Goal: Task Accomplishment & Management: Use online tool/utility

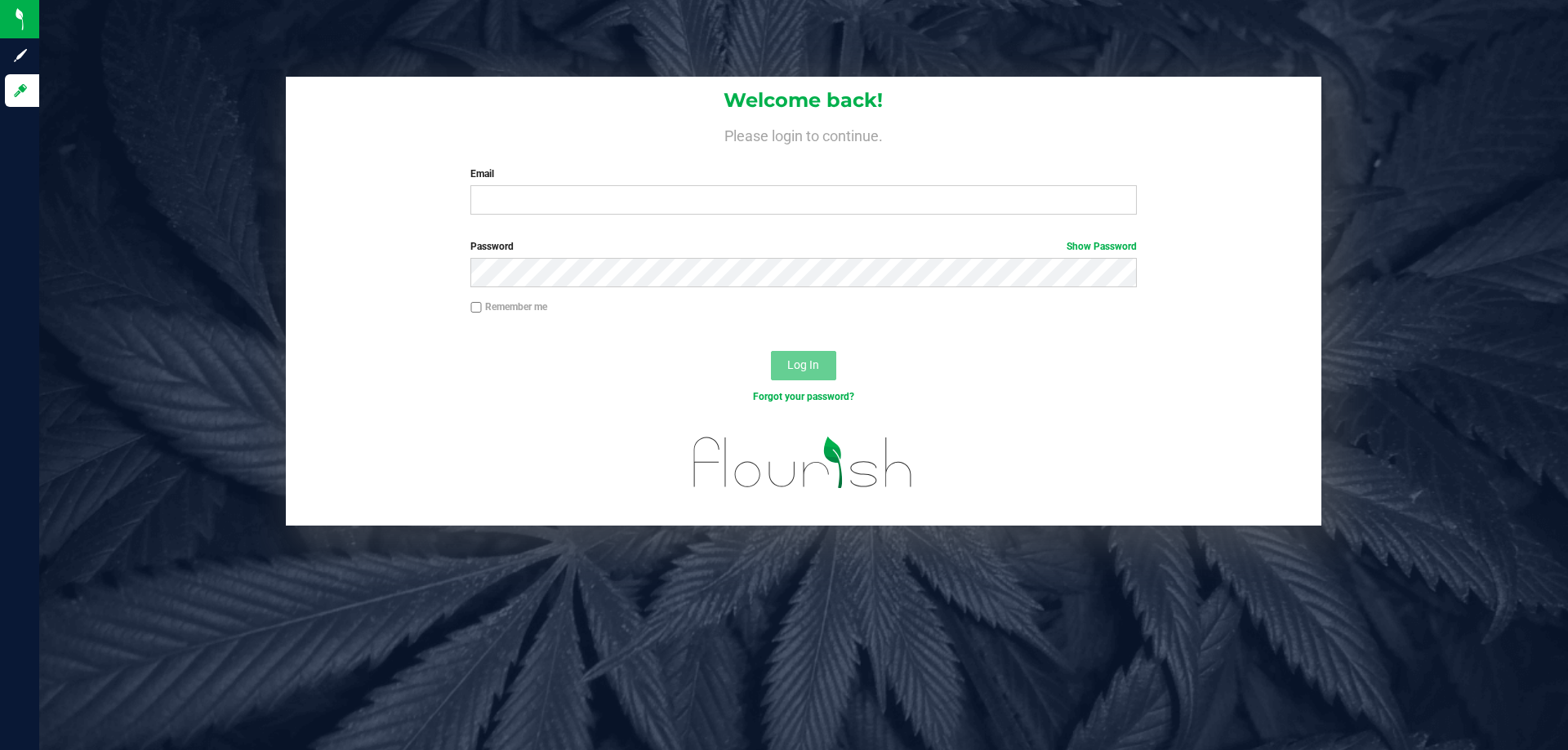
click at [511, 184] on div "Email Required Please format your email correctly." at bounding box center [803, 191] width 690 height 48
click at [514, 192] on input "Email" at bounding box center [803, 200] width 665 height 30
type input "[EMAIL_ADDRESS][DOMAIN_NAME]"
click at [770, 351] on button "Log In" at bounding box center [803, 365] width 65 height 30
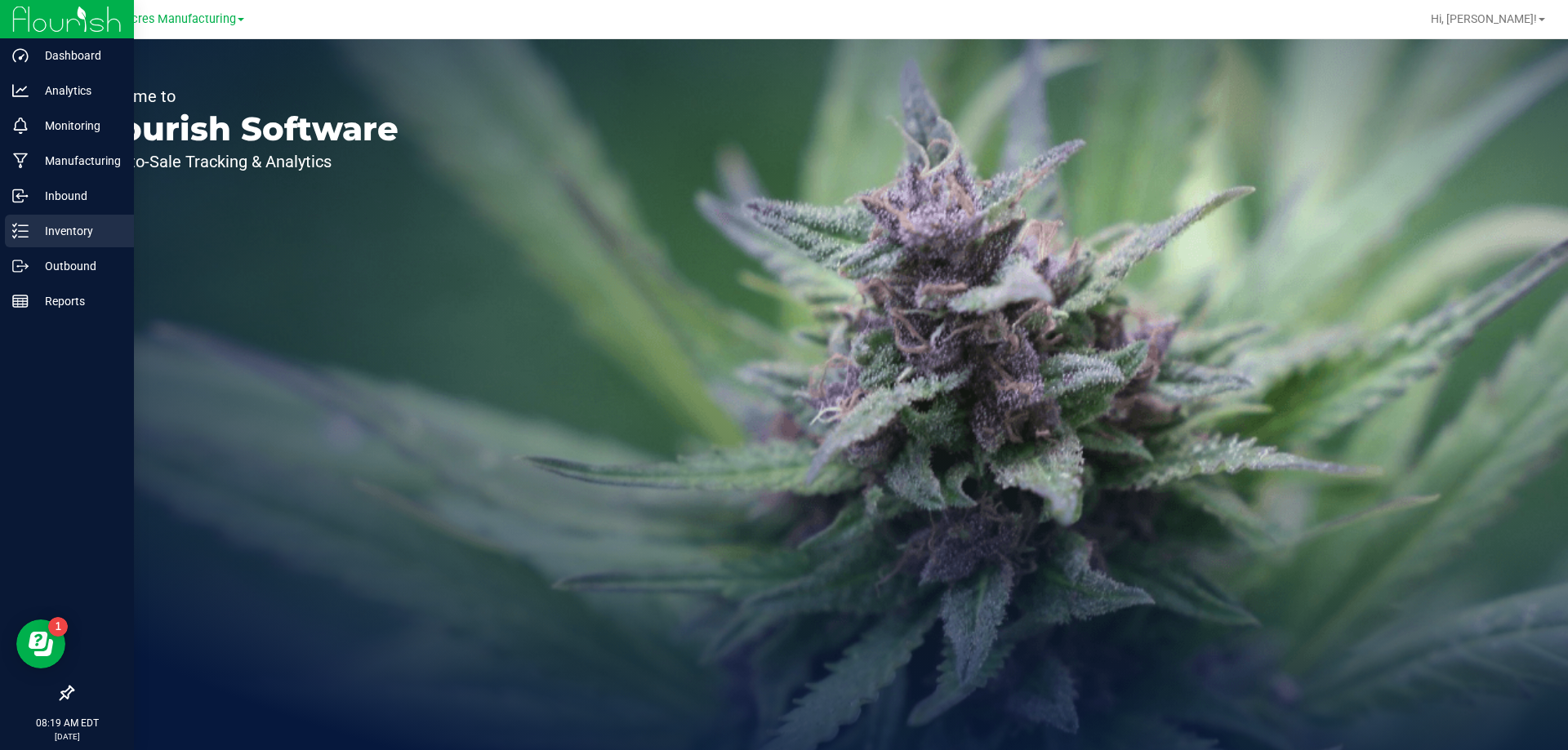
click at [19, 227] on icon at bounding box center [19, 231] width 16 height 16
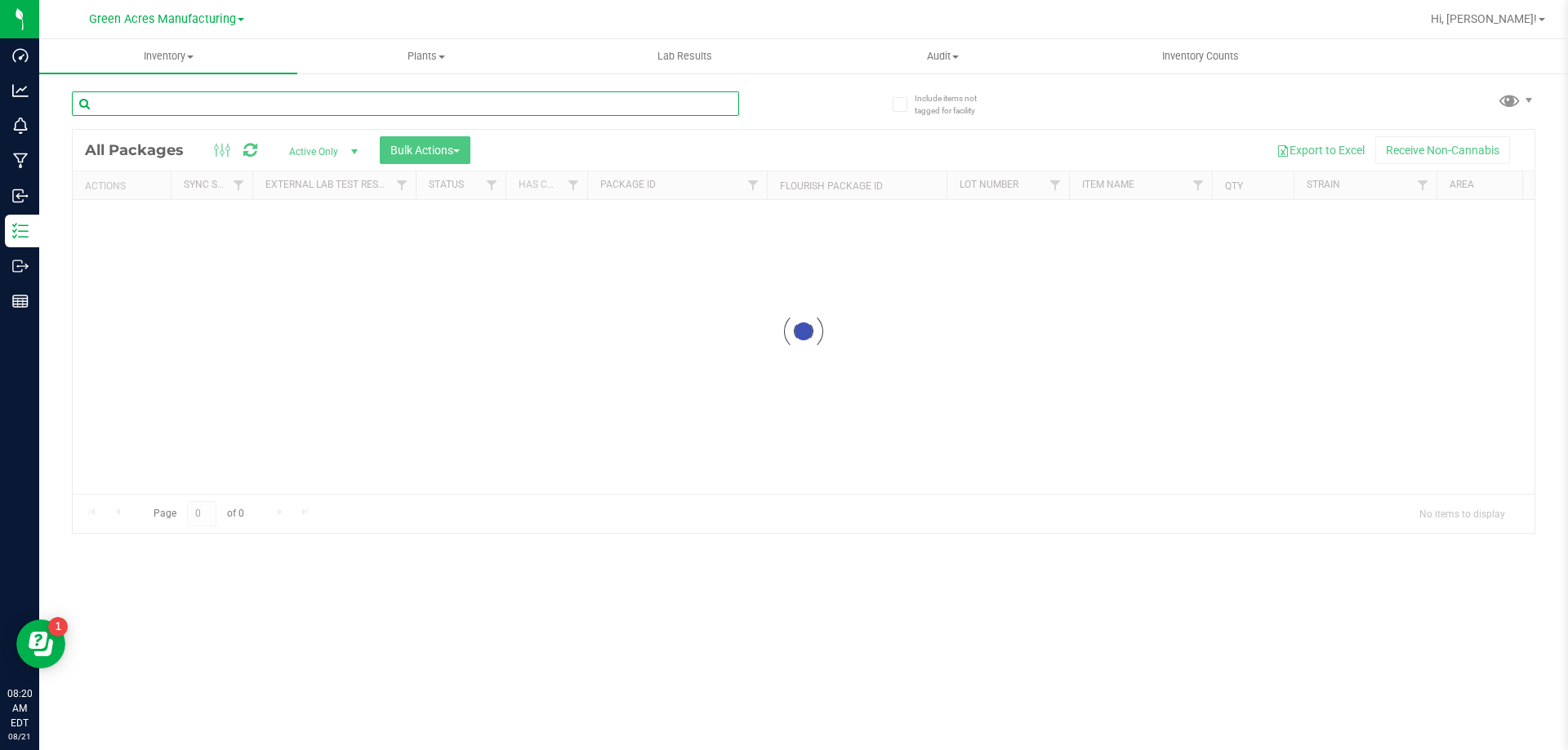
click at [425, 92] on input "text" at bounding box center [405, 103] width 667 height 25
paste input "AUG25DBR01-0811"
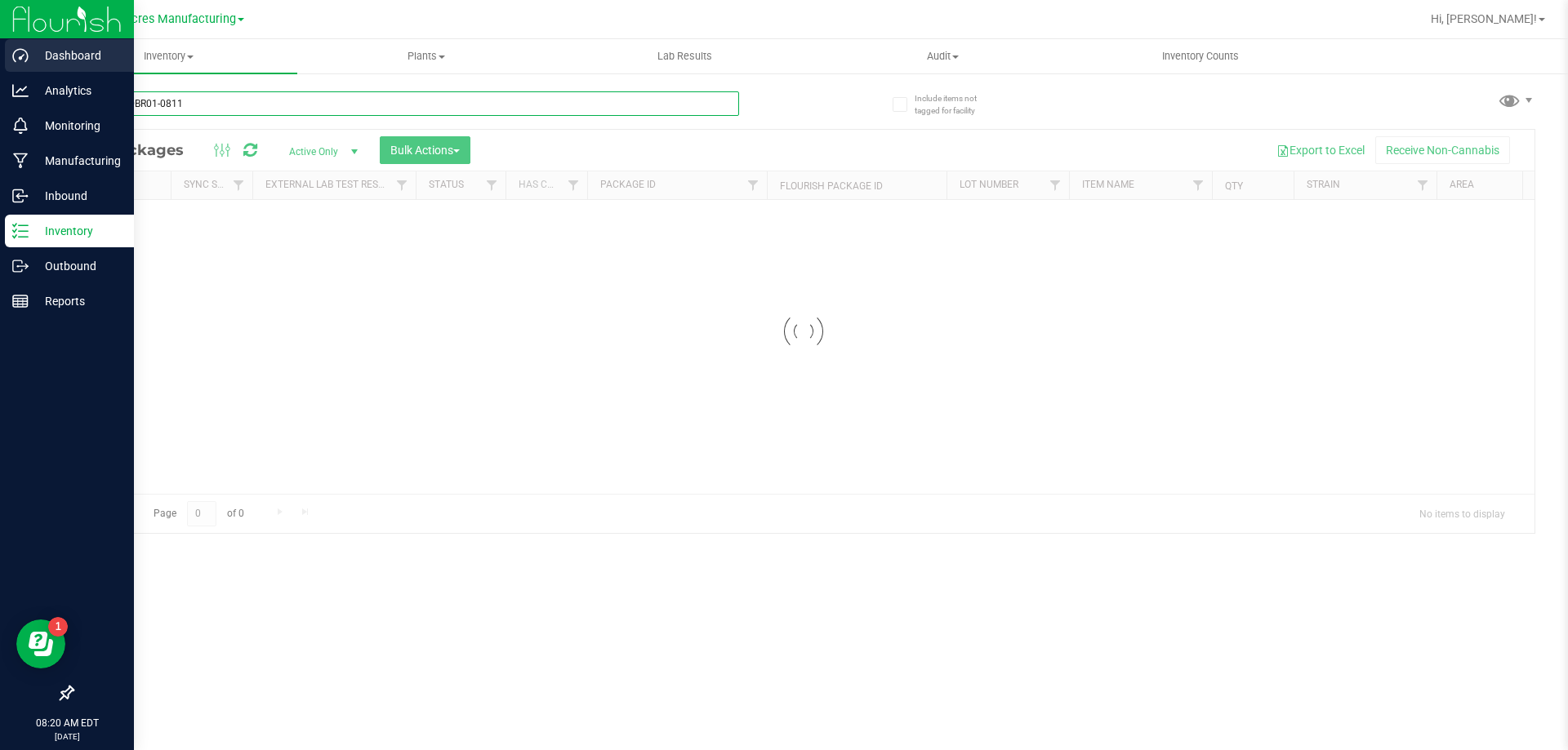
type input "AUG25DBR01-0811"
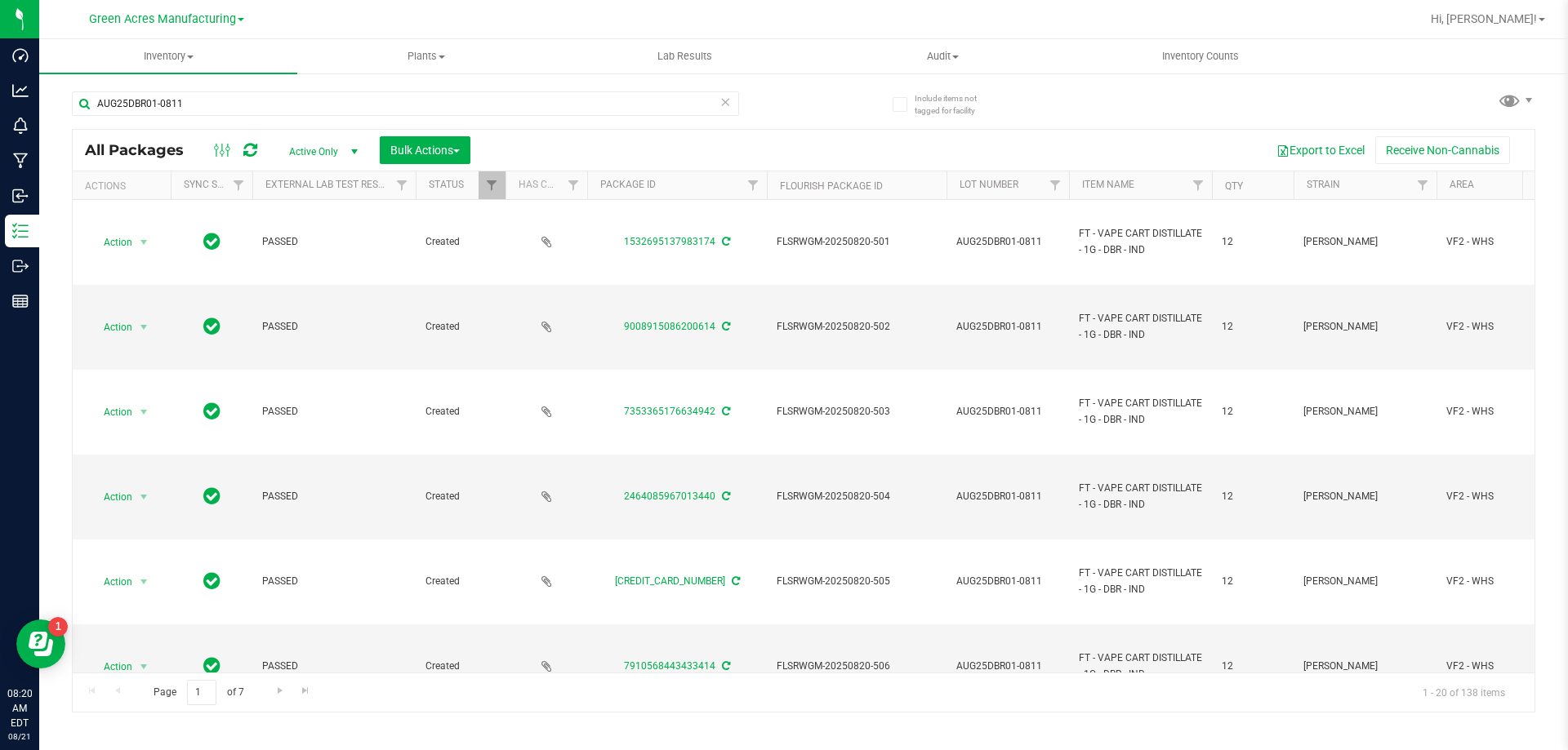
click at [1254, 191] on th "Qty" at bounding box center [1253, 186] width 81 height 29
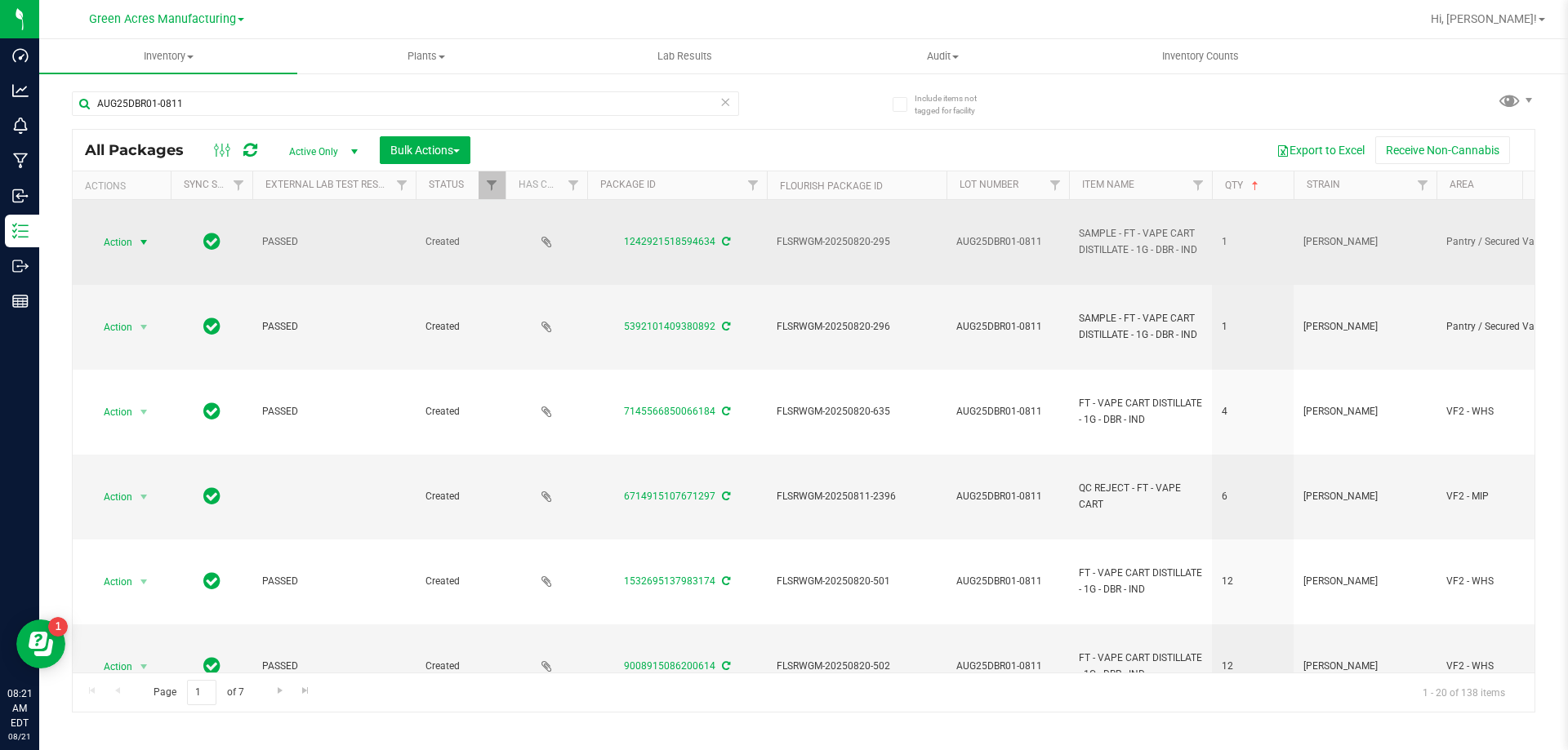
click at [123, 241] on span "Action" at bounding box center [111, 242] width 44 height 23
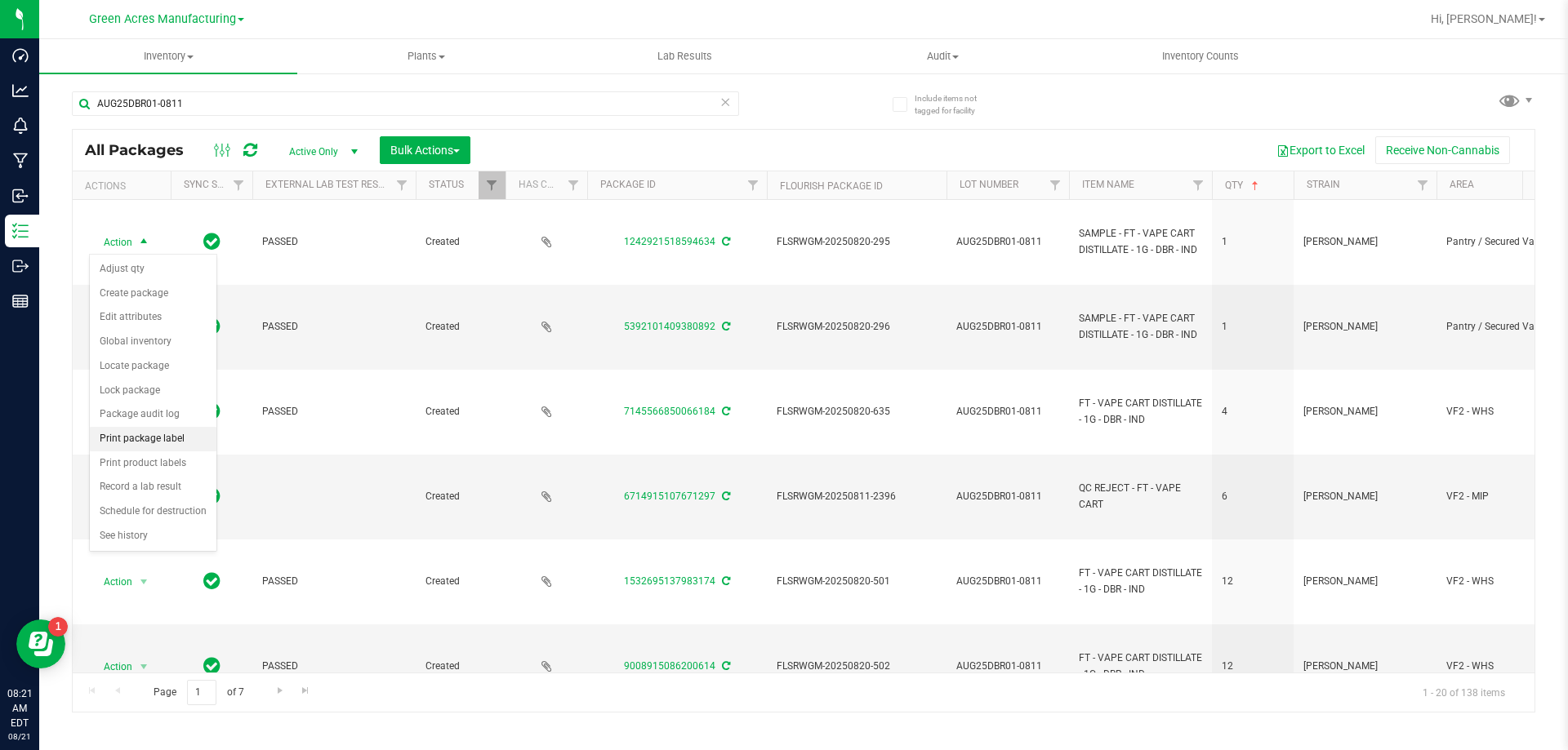
click at [172, 430] on li "Print package label" at bounding box center [153, 439] width 126 height 25
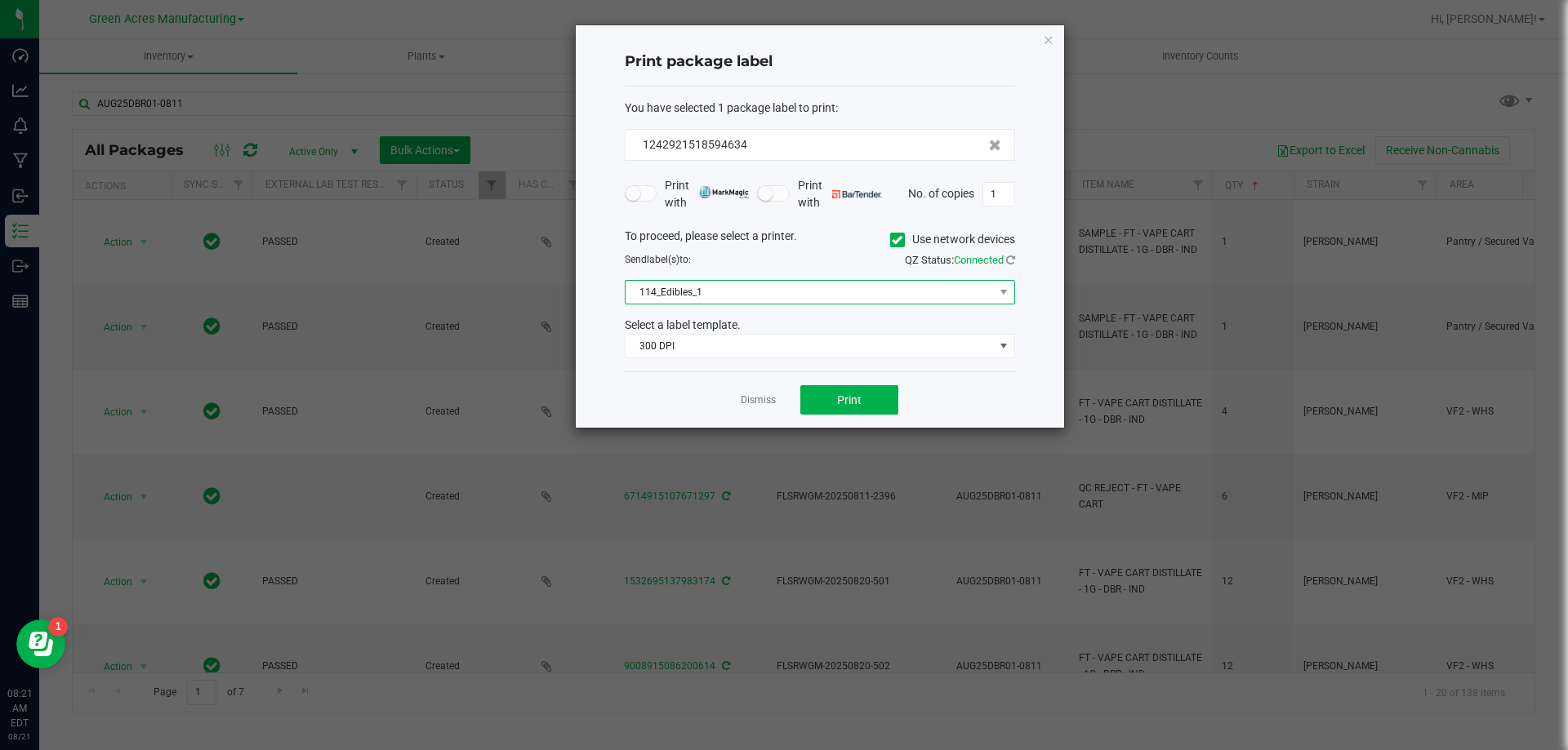
click at [721, 284] on span "114_Edibles_1" at bounding box center [809, 292] width 368 height 23
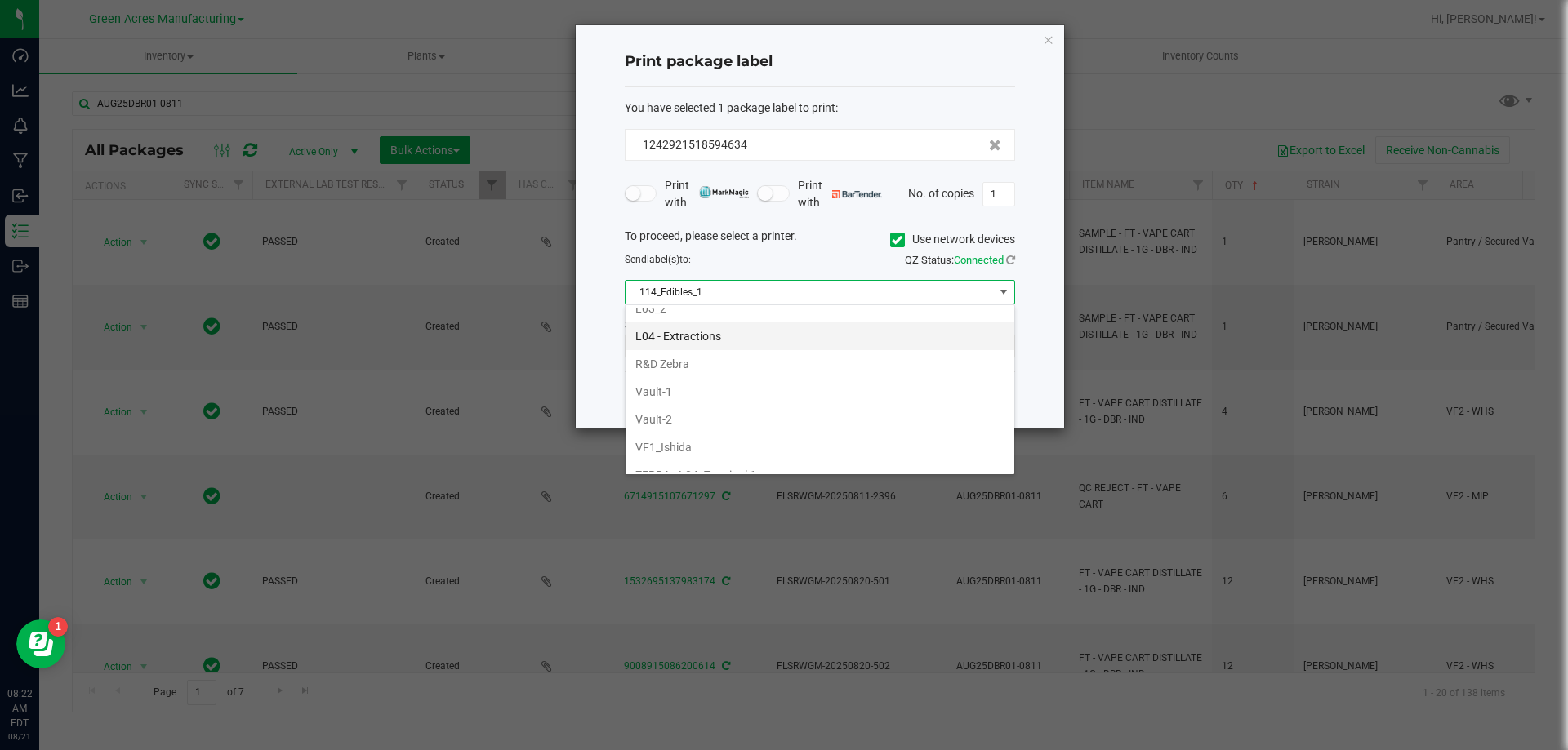
scroll to position [653, 0]
click at [709, 389] on li "Vault-2" at bounding box center [820, 391] width 389 height 28
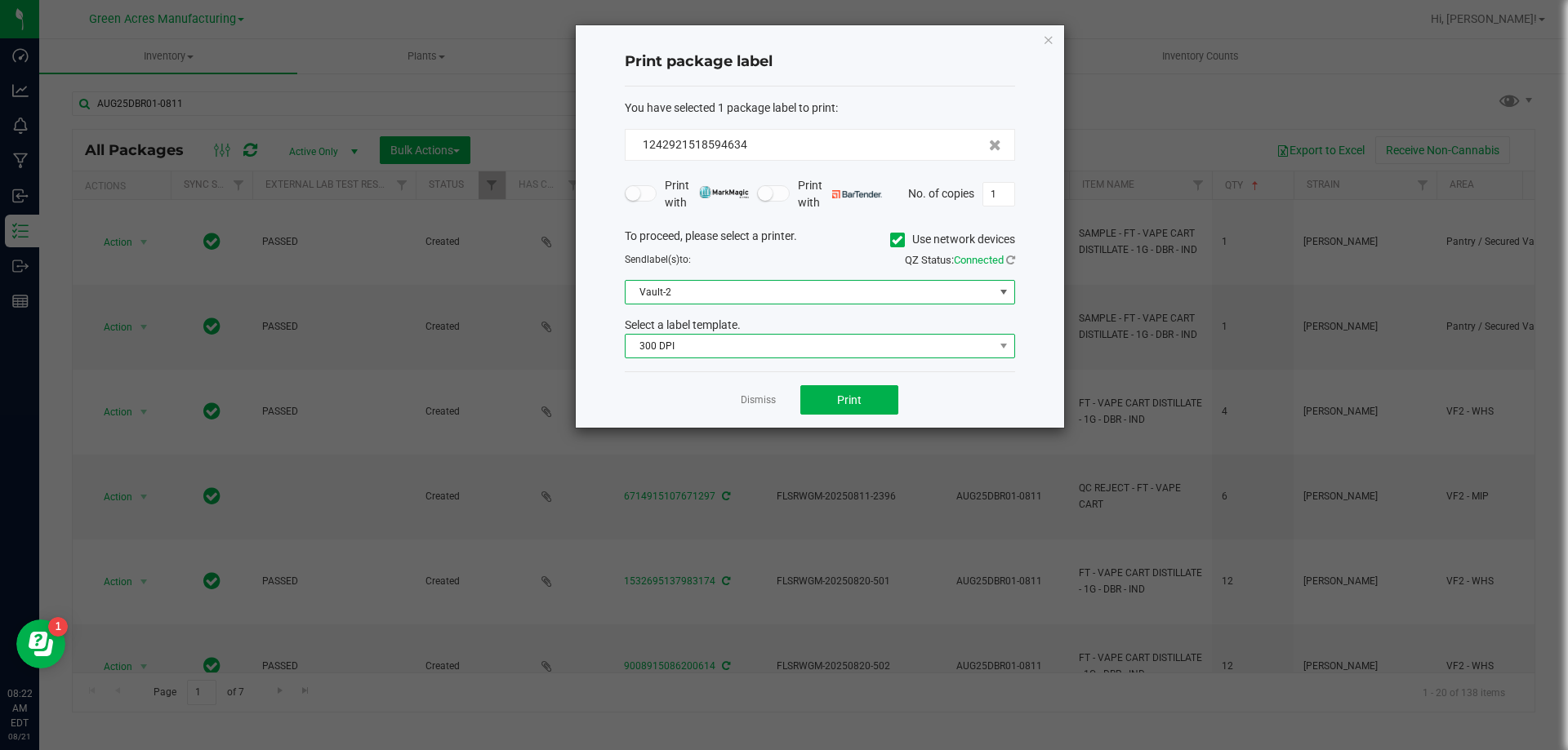
click at [723, 347] on span "300 DPI" at bounding box center [809, 346] width 368 height 23
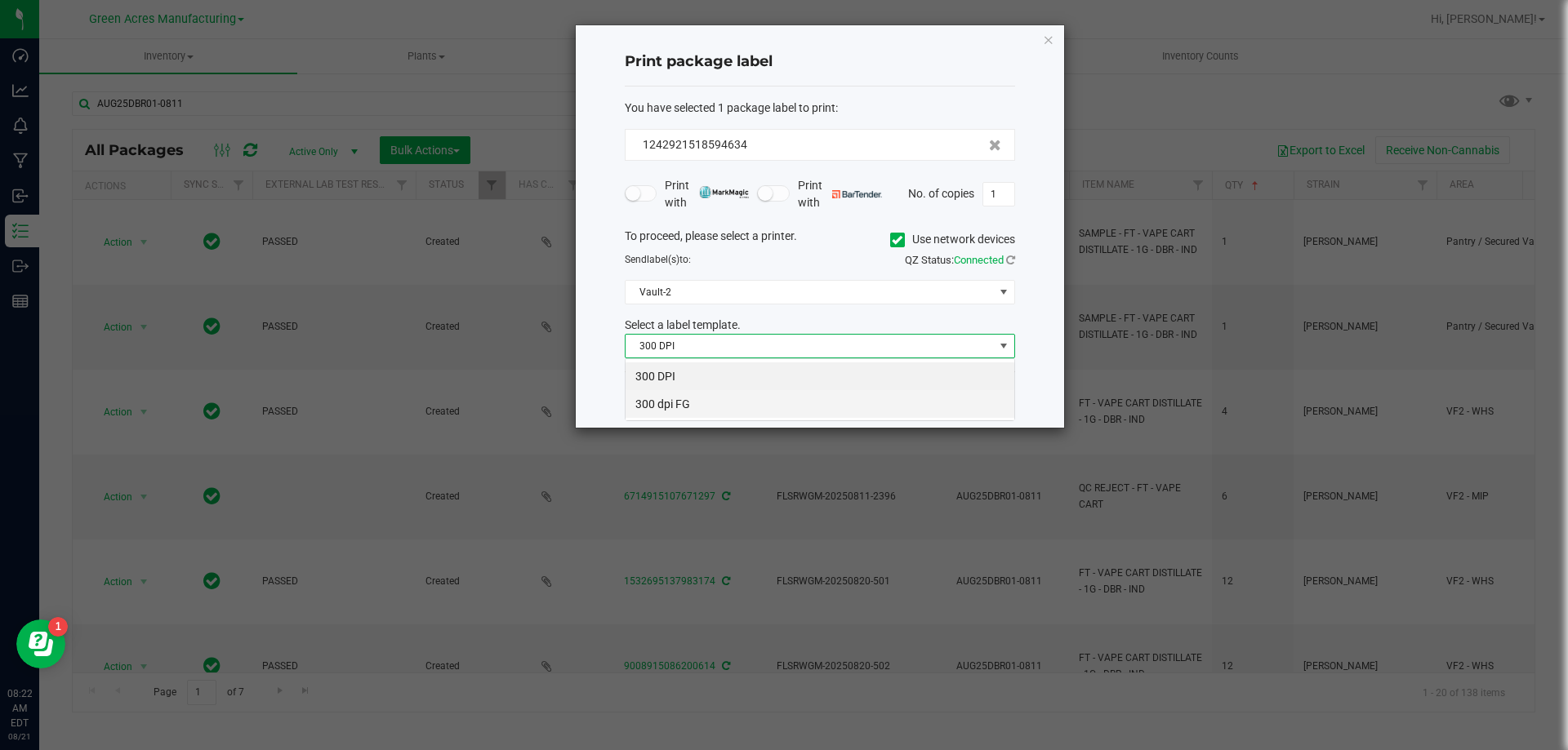
scroll to position [25, 390]
click at [703, 403] on li "300 dpi FG" at bounding box center [820, 403] width 389 height 28
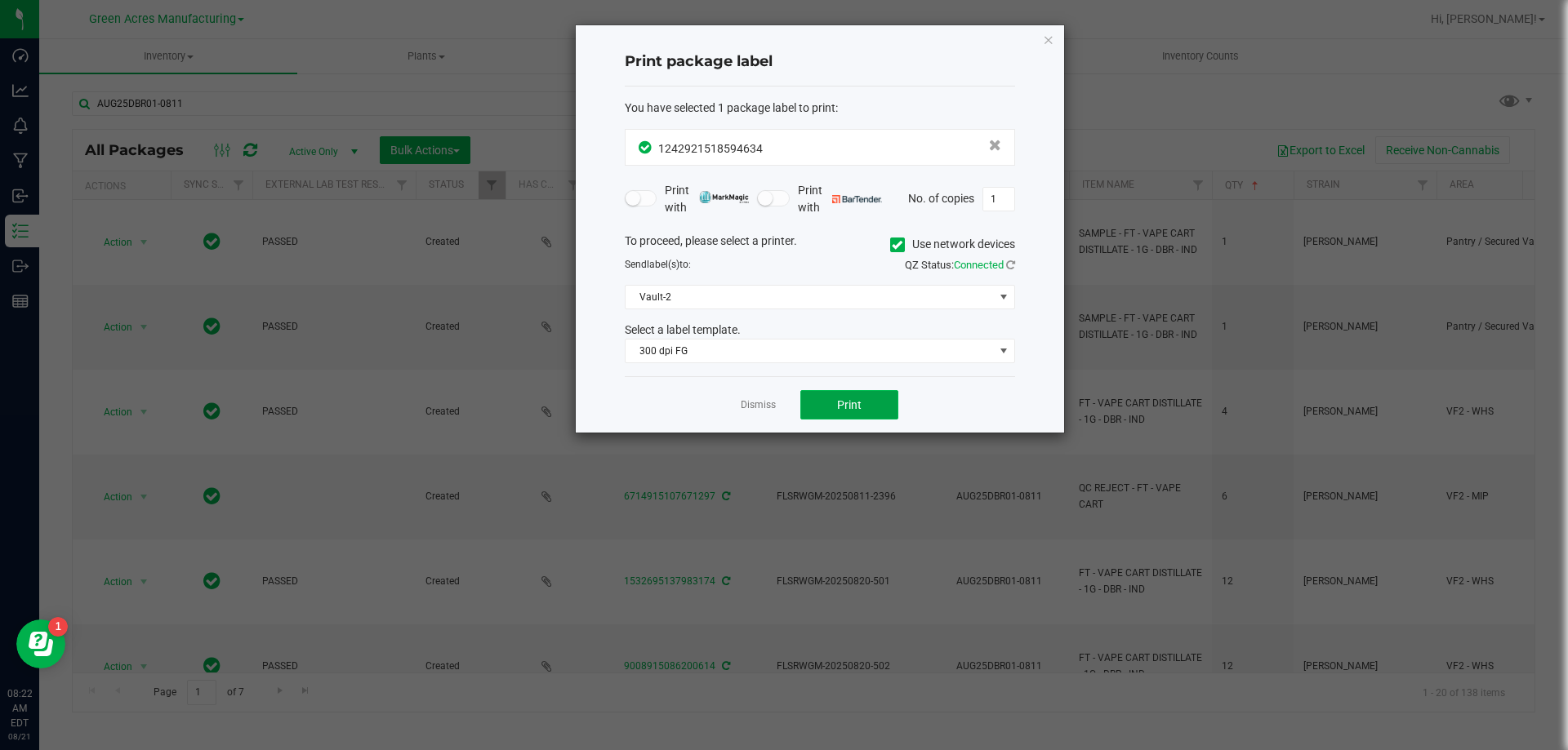
click at [830, 412] on button "Print" at bounding box center [849, 404] width 98 height 30
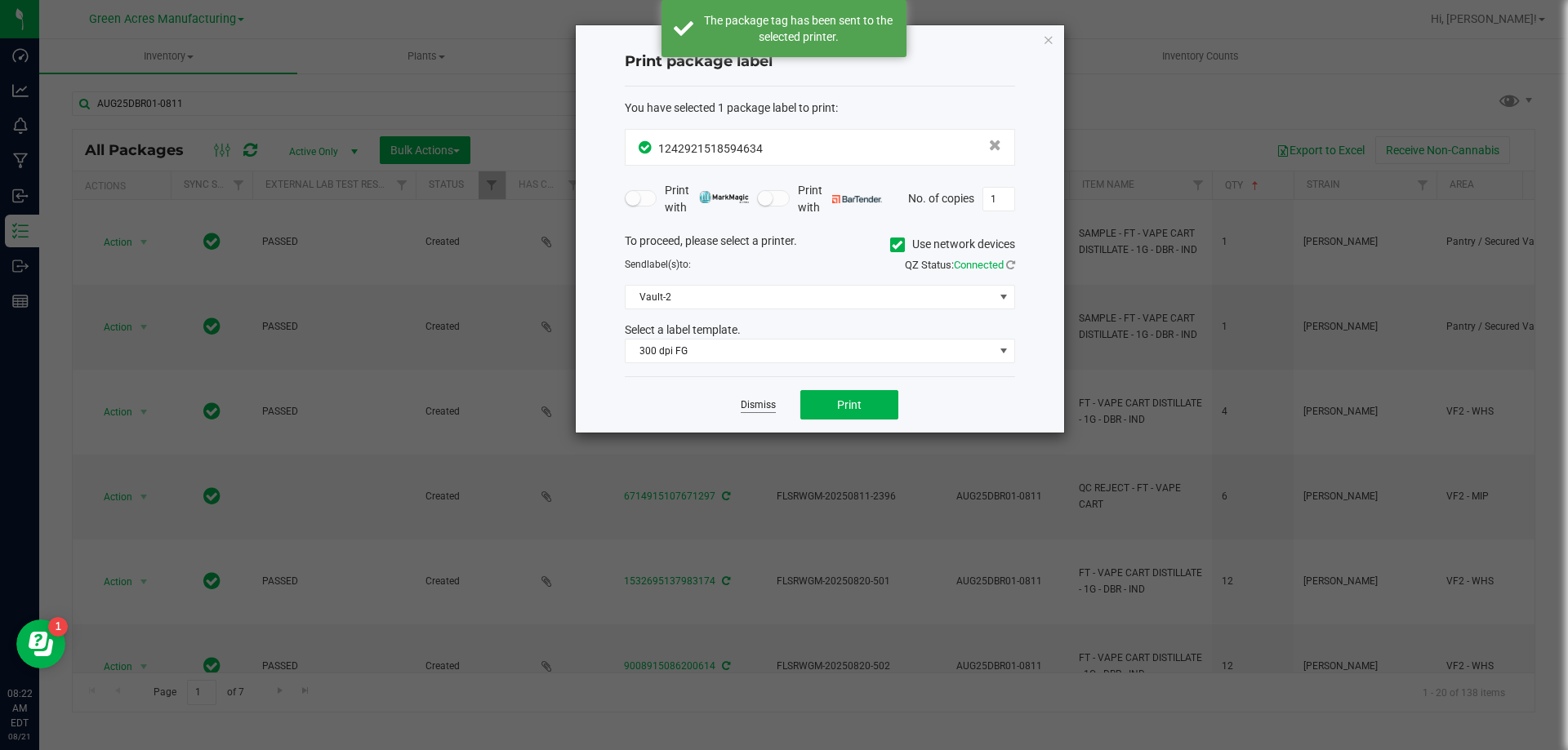
click at [756, 410] on link "Dismiss" at bounding box center [758, 405] width 35 height 14
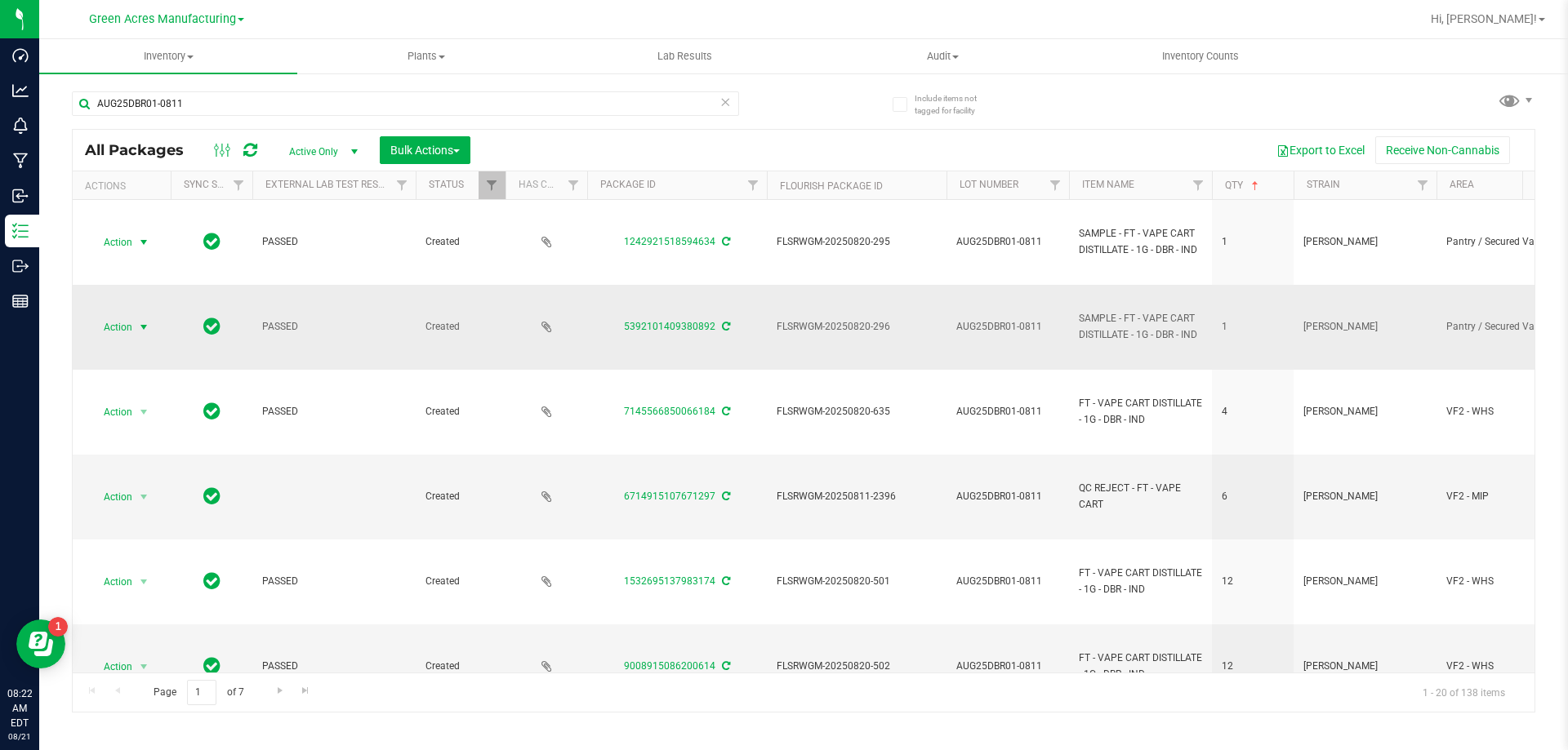
click at [132, 331] on span "Action" at bounding box center [111, 327] width 44 height 23
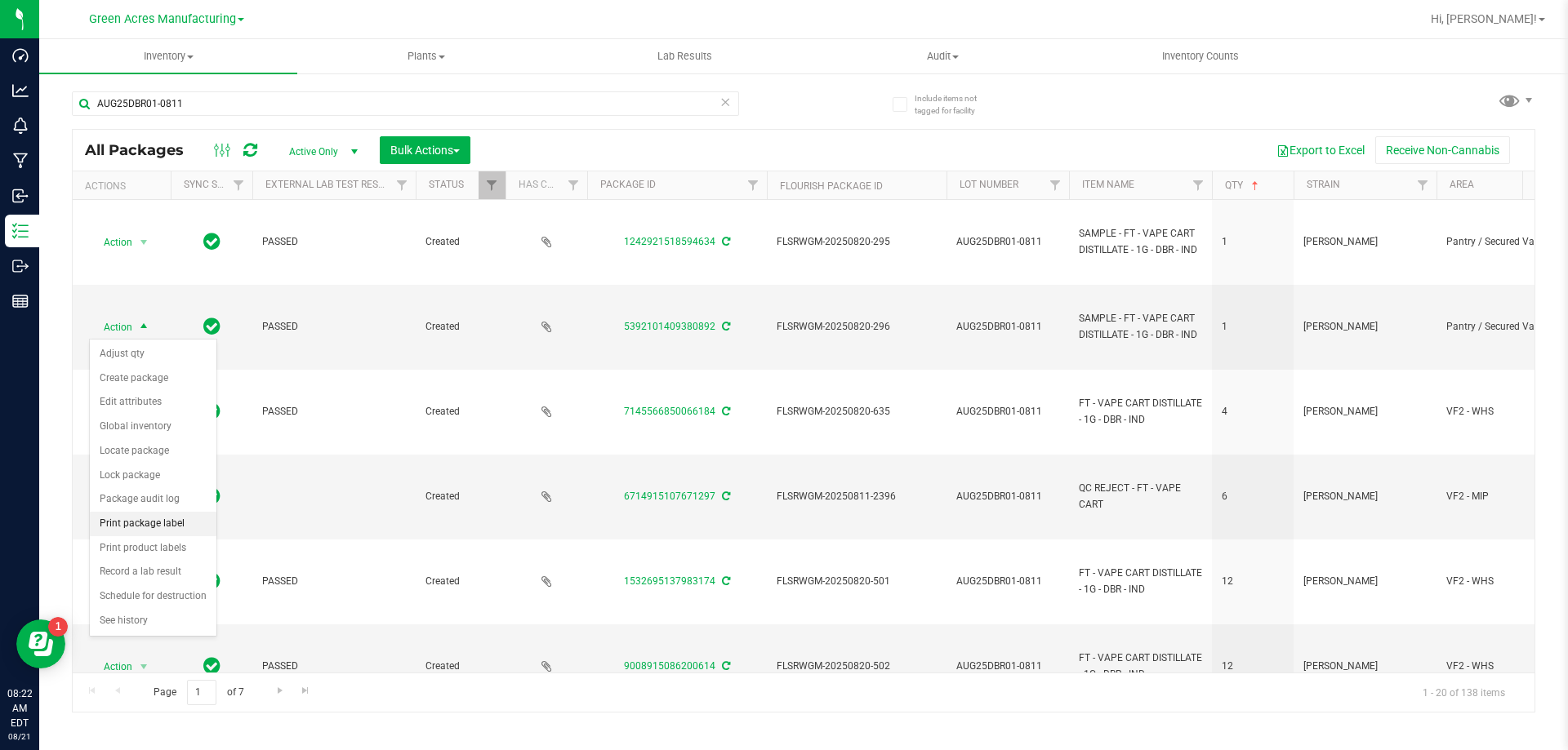
click at [194, 533] on li "Print package label" at bounding box center [153, 524] width 126 height 25
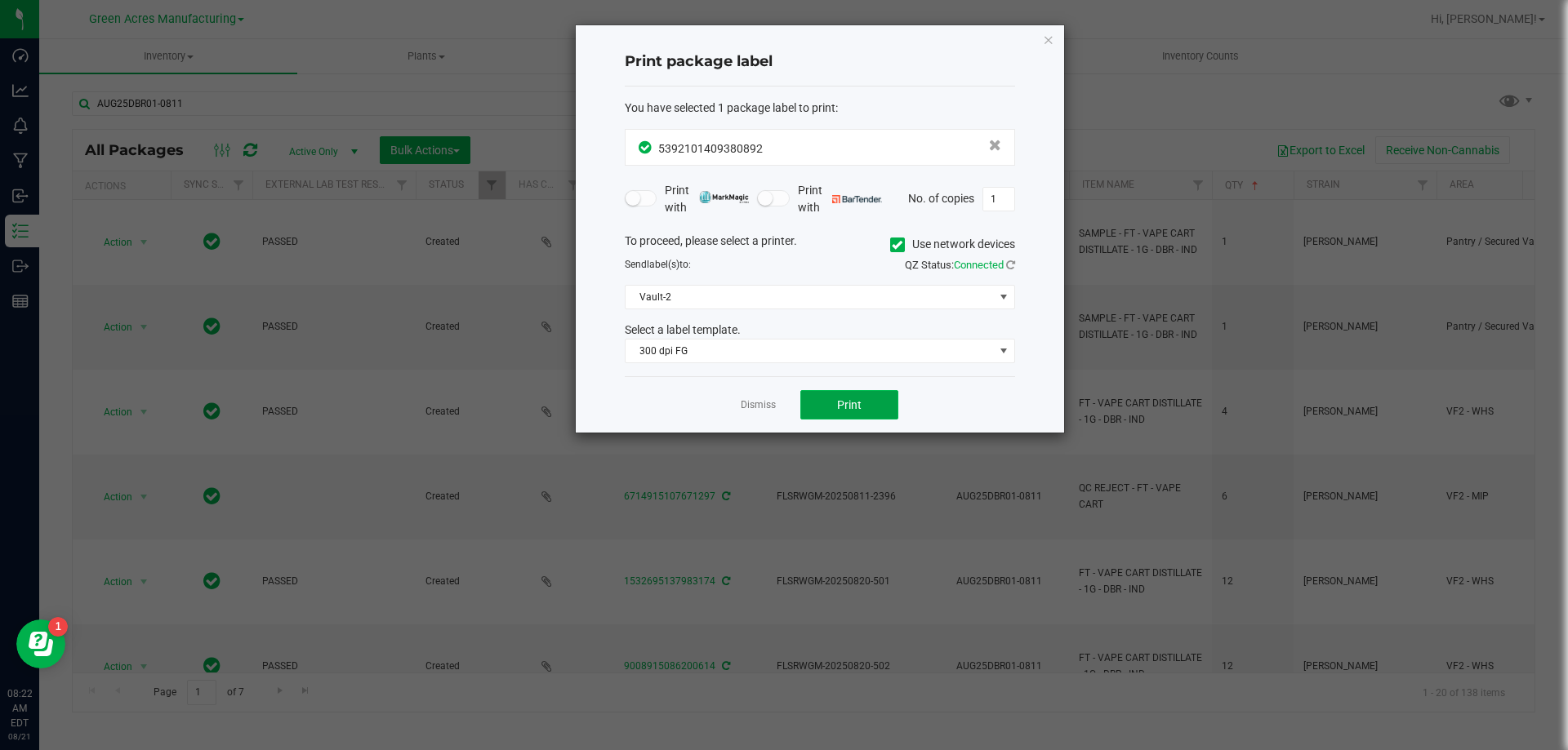
click at [876, 400] on button "Print" at bounding box center [849, 404] width 98 height 30
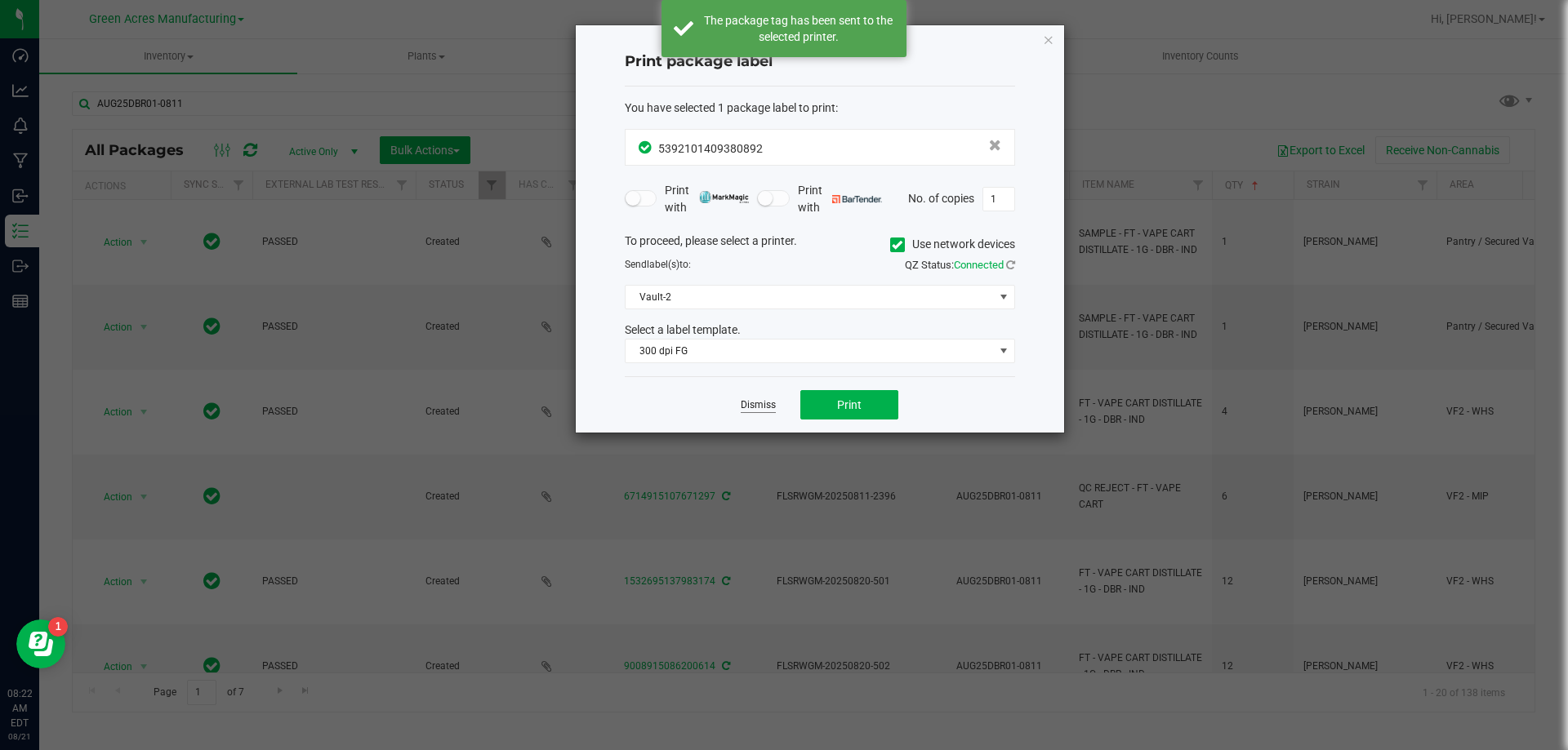
click at [748, 399] on link "Dismiss" at bounding box center [758, 405] width 35 height 14
